Goal: Navigation & Orientation: Find specific page/section

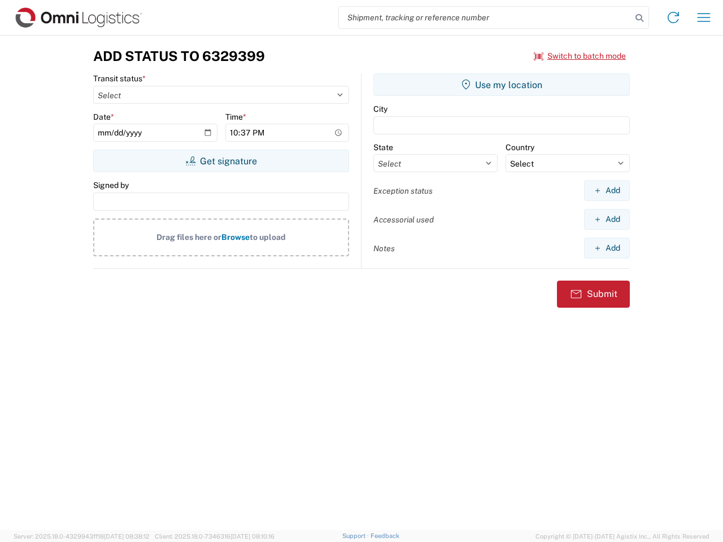
click at [485, 18] on input "search" at bounding box center [485, 17] width 293 height 21
click at [639, 18] on icon at bounding box center [639, 18] width 16 height 16
click at [673, 18] on icon at bounding box center [673, 17] width 18 height 18
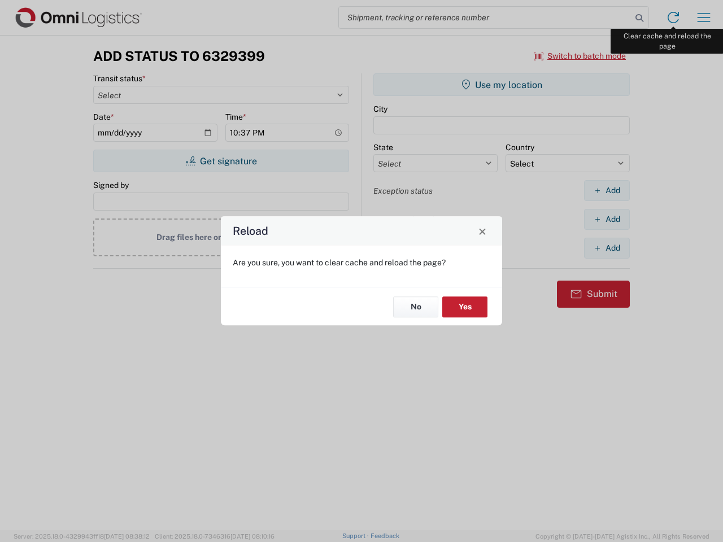
click at [704, 18] on div "Reload Are you sure, you want to clear cache and reload the page? No Yes" at bounding box center [361, 271] width 723 height 542
click at [580, 56] on div "Reload Are you sure, you want to clear cache and reload the page? No Yes" at bounding box center [361, 271] width 723 height 542
click at [221, 161] on div "Reload Are you sure, you want to clear cache and reload the page? No Yes" at bounding box center [361, 271] width 723 height 542
click at [502, 85] on div "Reload Are you sure, you want to clear cache and reload the page? No Yes" at bounding box center [361, 271] width 723 height 542
click at [607, 190] on div "Reload Are you sure, you want to clear cache and reload the page? No Yes" at bounding box center [361, 271] width 723 height 542
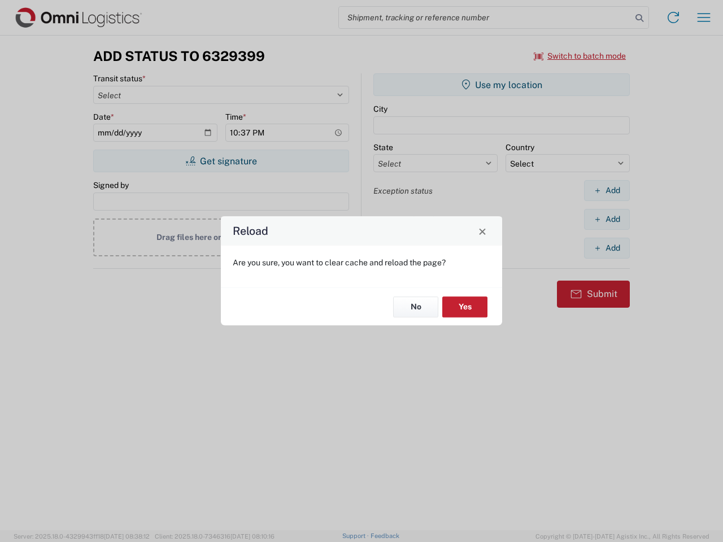
click at [607, 219] on div "Reload Are you sure, you want to clear cache and reload the page? No Yes" at bounding box center [361, 271] width 723 height 542
click at [607, 248] on div "Reload Are you sure, you want to clear cache and reload the page? No Yes" at bounding box center [361, 271] width 723 height 542
